Goal: Transaction & Acquisition: Download file/media

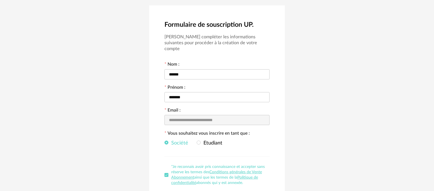
scroll to position [60, 0]
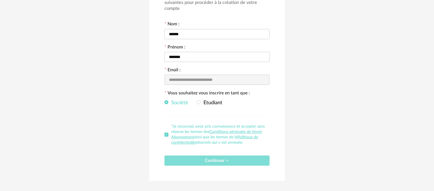
click at [209, 159] on span "Continuer" at bounding box center [217, 161] width 24 height 5
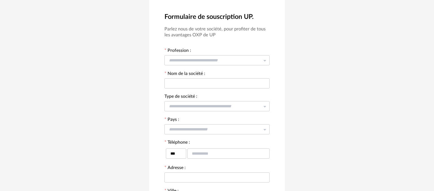
scroll to position [0, 0]
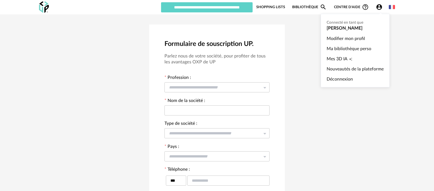
click at [378, 10] on icon "Account Circle icon" at bounding box center [378, 7] width 7 height 7
click at [346, 29] on ul "Connecté en tant que [PERSON_NAME] Modifier mon profil Ma bibliothèque perso Me…" at bounding box center [354, 51] width 69 height 74
click at [340, 49] on link "Ma bibliothèque perso" at bounding box center [354, 49] width 57 height 10
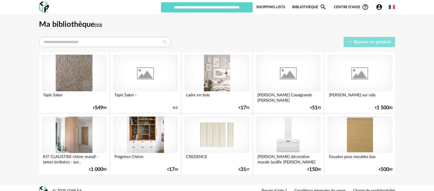
click at [371, 42] on span "Ajouter un produit" at bounding box center [371, 42] width 37 height 5
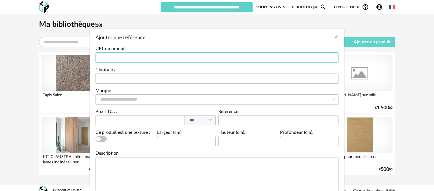
click at [140, 57] on input "Ajouter une référence" at bounding box center [216, 58] width 243 height 10
click at [131, 21] on div "Ajouter une référence URL du produit Intitulé : Marque Atelier de la nuagerie &…" at bounding box center [217, 95] width 434 height 191
click at [339, 21] on div "Ajouter une référence URL du produit Intitulé : Marque Atelier de la nuagerie &…" at bounding box center [217, 95] width 434 height 191
click at [335, 37] on icon "Close" at bounding box center [336, 37] width 5 height 5
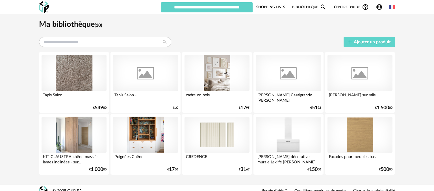
click at [301, 5] on link "Bibliothèque Magnify icon" at bounding box center [309, 7] width 34 height 11
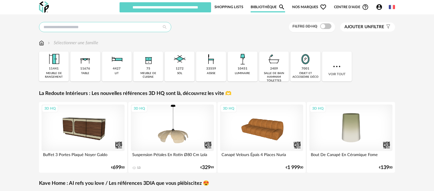
click at [78, 28] on input "text" at bounding box center [105, 27] width 132 height 10
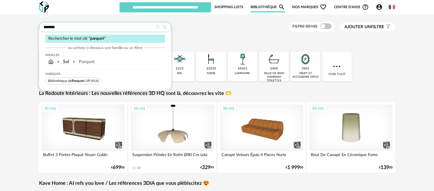
type input "*******"
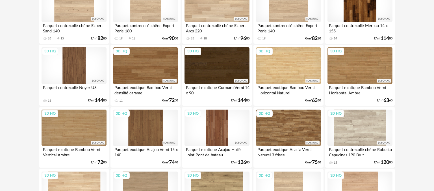
scroll to position [149, 0]
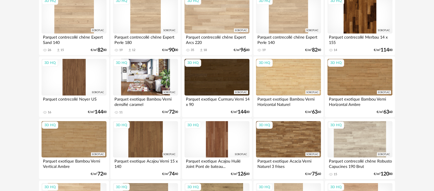
click at [158, 79] on div "3D HQ" at bounding box center [145, 77] width 65 height 37
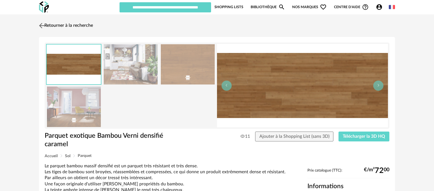
click at [70, 27] on link "Retourner à la recherche" at bounding box center [65, 25] width 55 height 12
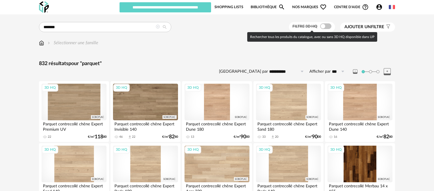
click at [329, 27] on span at bounding box center [325, 26] width 11 height 6
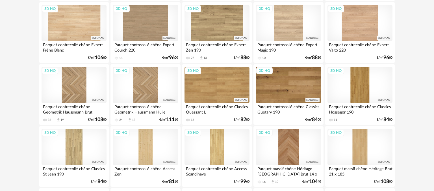
scroll to position [447, 0]
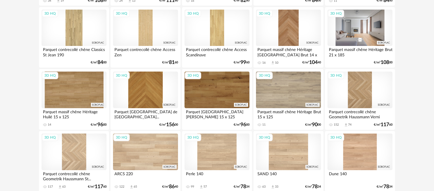
click at [373, 38] on div "3D HQ" at bounding box center [359, 28] width 65 height 37
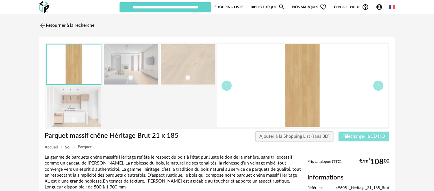
click at [362, 138] on span "Télécharger la 3D HQ" at bounding box center [363, 136] width 42 height 5
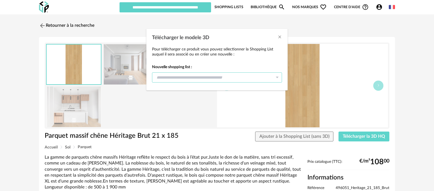
click at [210, 77] on input "Télécharger le modele 3D" at bounding box center [217, 78] width 130 height 10
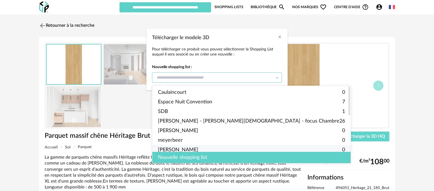
click at [186, 150] on li "[PERSON_NAME] 0" at bounding box center [251, 150] width 198 height 10
type input "********"
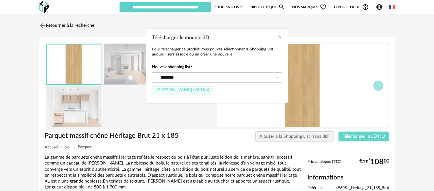
click at [203, 91] on span "[PERSON_NAME] (260 ko)" at bounding box center [182, 90] width 53 height 5
type input "********"
